Goal: Use online tool/utility: Utilize a website feature to perform a specific function

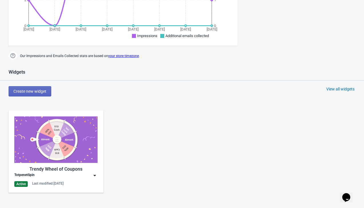
scroll to position [185, 0]
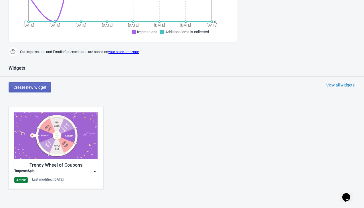
click at [90, 148] on img at bounding box center [55, 136] width 83 height 47
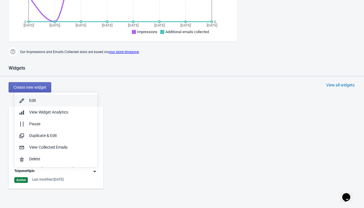
click at [33, 100] on div "Edit" at bounding box center [61, 101] width 64 height 6
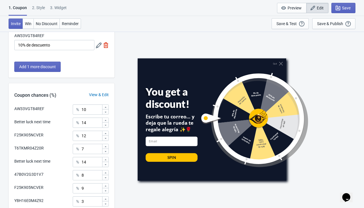
scroll to position [238, 0]
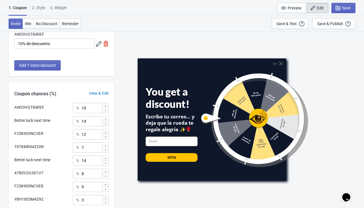
click at [41, 5] on div "2 . Style" at bounding box center [38, 10] width 13 height 10
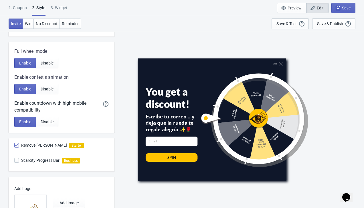
scroll to position [0, 0]
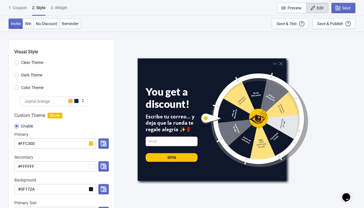
click at [59, 6] on div "3. Widget" at bounding box center [59, 10] width 17 height 10
select select "once"
select select "1"
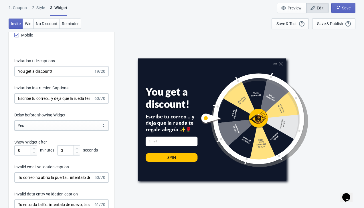
scroll to position [768, 0]
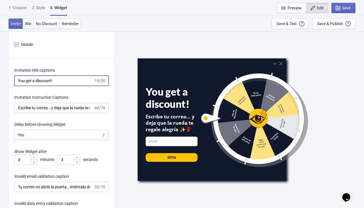
click at [64, 83] on input "You get a discount!" at bounding box center [53, 81] width 79 height 10
drag, startPoint x: 64, startPoint y: 83, endPoint x: -2, endPoint y: 86, distance: 65.8
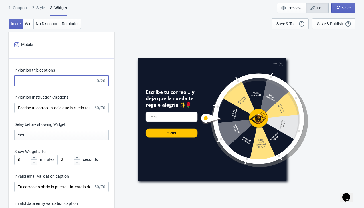
paste input "¡Obtienes un descuen"
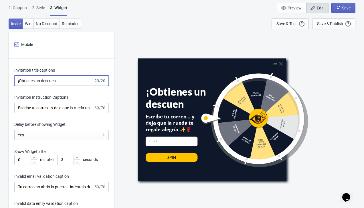
click at [18, 82] on input "¡Obtienes un descuen" at bounding box center [53, 81] width 79 height 10
click at [59, 81] on input "¡Obtienes un descuen" at bounding box center [53, 81] width 79 height 10
click at [42, 81] on input "¡Obtienes un descuen" at bounding box center [53, 81] width 79 height 10
drag, startPoint x: 43, startPoint y: 82, endPoint x: 20, endPoint y: 80, distance: 22.6
click at [20, 80] on input "¡Obtienes un descuen" at bounding box center [53, 81] width 79 height 10
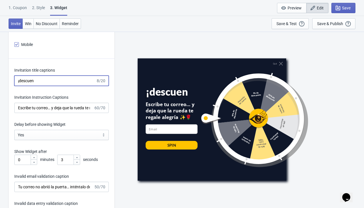
click at [37, 79] on input "¡descuen" at bounding box center [54, 81] width 81 height 10
type input "¡descuento!"
click at [76, 93] on div "Invitation title captions ¡descuento! 11/20 Invitation Instruction Captions Esc…" at bounding box center [62, 208] width 106 height 298
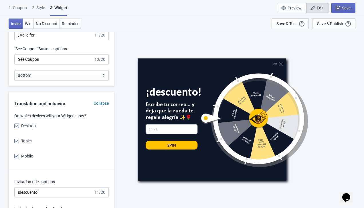
scroll to position [649, 0]
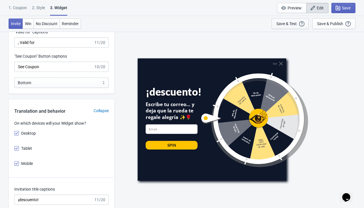
click at [281, 23] on div "Save & Test" at bounding box center [286, 23] width 20 height 5
click at [284, 25] on div "Save & Test" at bounding box center [286, 23] width 20 height 5
click at [312, 9] on icon "button" at bounding box center [313, 8] width 6 height 6
click at [295, 10] on span "Preview" at bounding box center [294, 8] width 14 height 5
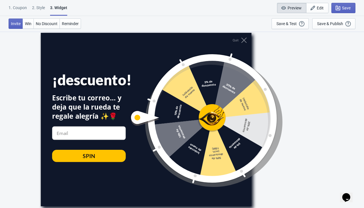
click at [207, 121] on div at bounding box center [200, 118] width 143 height 143
click at [73, 134] on input at bounding box center [88, 134] width 73 height 14
click at [71, 133] on input at bounding box center [88, 134] width 73 height 14
click at [27, 26] on span "Win" at bounding box center [28, 23] width 7 height 5
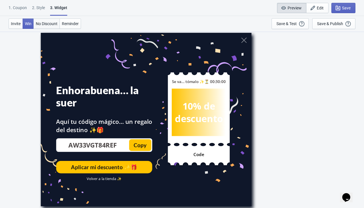
click at [49, 24] on span "No Discount" at bounding box center [47, 23] width 22 height 5
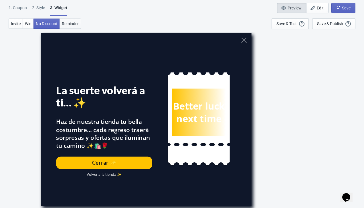
click at [78, 26] on span "Reminder" at bounding box center [70, 23] width 17 height 5
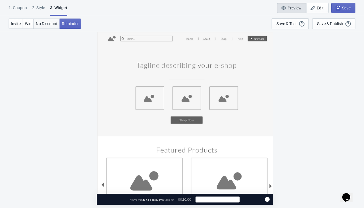
click at [55, 24] on span "No Discount" at bounding box center [47, 23] width 22 height 5
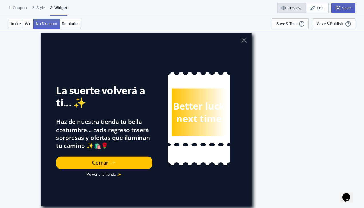
click at [344, 9] on span "Save" at bounding box center [346, 8] width 9 height 5
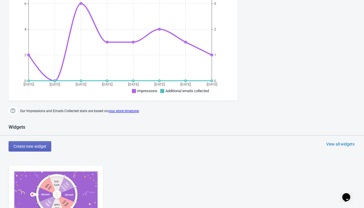
scroll to position [201, 0]
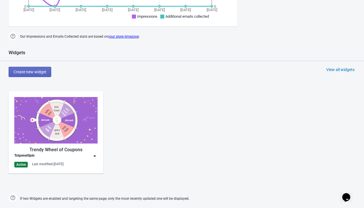
click at [67, 135] on img at bounding box center [55, 120] width 83 height 47
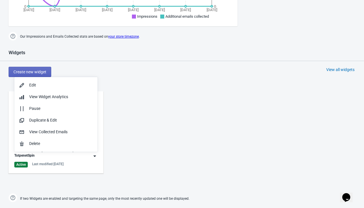
click at [73, 62] on div "Widgets Create new widget View all widgets Trendy Wheel of Coupons TotpenetSpin…" at bounding box center [182, 127] width 364 height 154
